Goal: Task Accomplishment & Management: Manage account settings

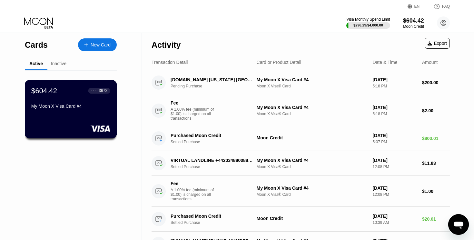
click at [53, 89] on div "$604.42" at bounding box center [44, 90] width 26 height 8
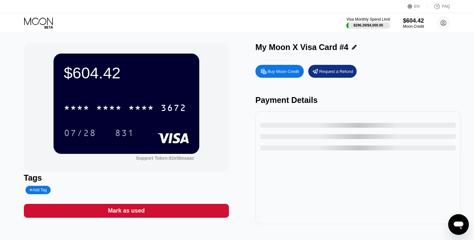
click at [108, 74] on div "$604.42" at bounding box center [126, 73] width 125 height 18
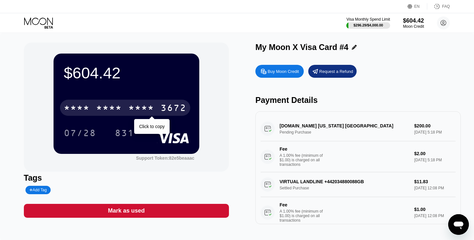
click at [128, 106] on div "* * * * * * * * * * * * 3672" at bounding box center [125, 108] width 130 height 16
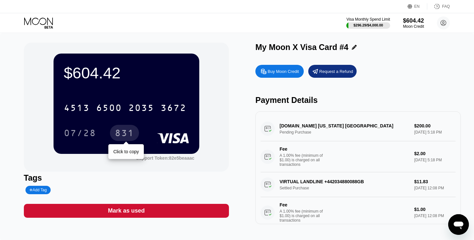
drag, startPoint x: 126, startPoint y: 133, endPoint x: 142, endPoint y: 133, distance: 16.1
click at [126, 133] on div "831" at bounding box center [124, 134] width 19 height 10
click at [46, 23] on icon at bounding box center [39, 22] width 30 height 11
